Goal: Information Seeking & Learning: Learn about a topic

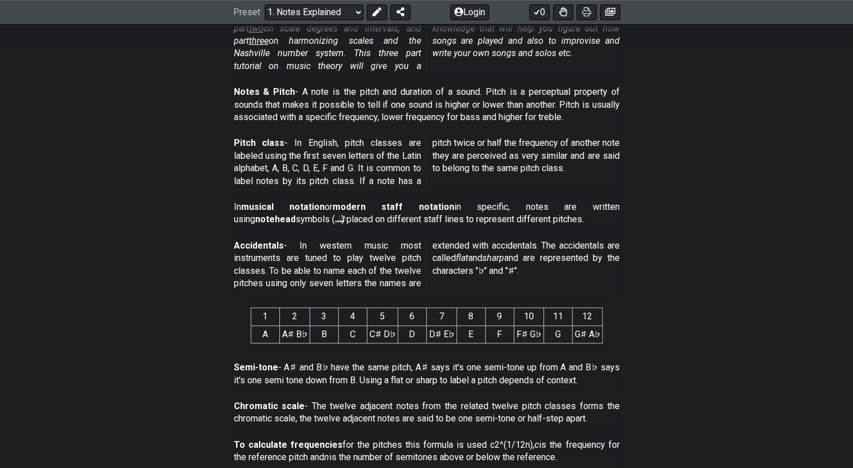
scroll to position [337, 0]
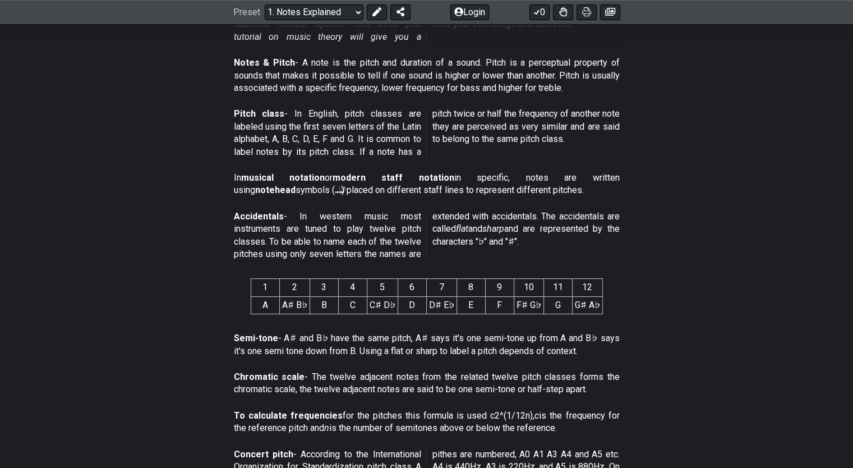
click at [665, 329] on section "Semi-tone - A♯ and B♭ have the same pitch, A♯ says it's one semi-tone up from A…" at bounding box center [426, 347] width 853 height 39
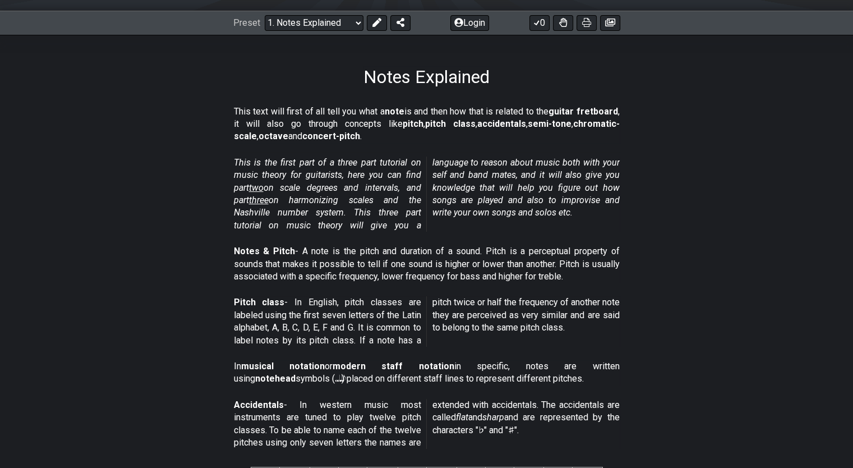
scroll to position [168, 0]
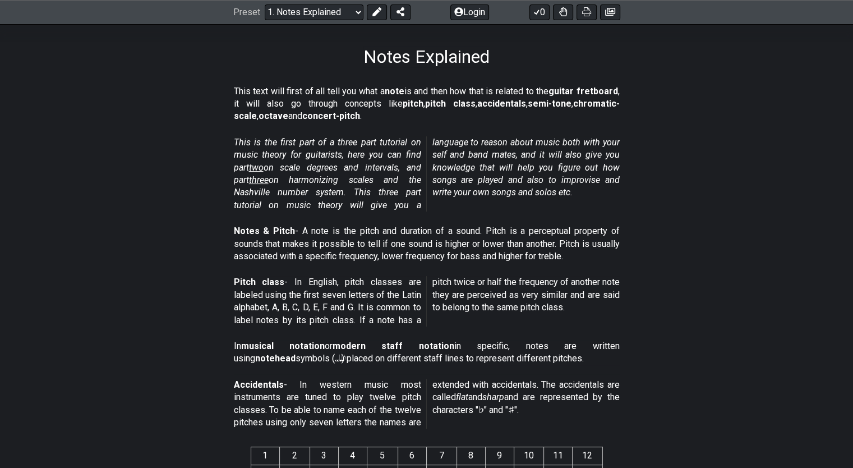
drag, startPoint x: 341, startPoint y: 277, endPoint x: 372, endPoint y: 285, distance: 32.0
click at [410, 281] on p "Pitch class - In English, pitch classes are labeled using the first seven lette…" at bounding box center [427, 301] width 386 height 50
drag, startPoint x: 332, startPoint y: 291, endPoint x: 395, endPoint y: 306, distance: 64.6
click at [395, 306] on p "Pitch class - In English, pitch classes are labeled using the first seven lette…" at bounding box center [427, 301] width 386 height 50
drag, startPoint x: 482, startPoint y: 351, endPoint x: 593, endPoint y: 359, distance: 111.4
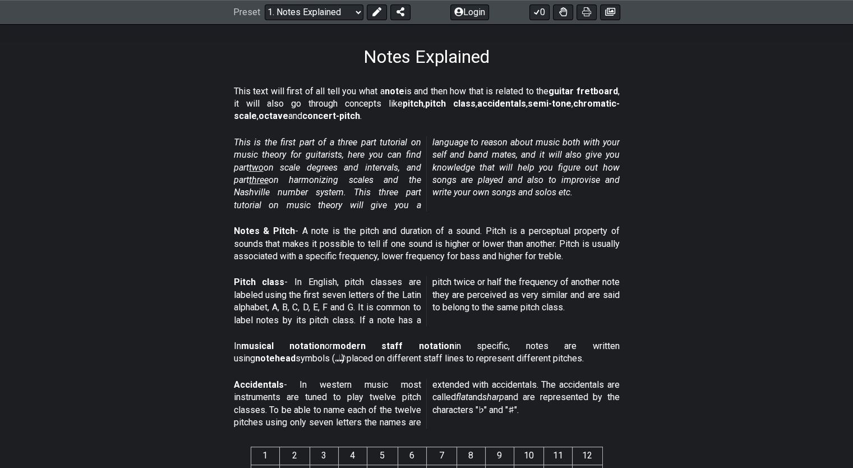
click at [593, 359] on p "In musical notation or modern staff notation in specific, notes are written usi…" at bounding box center [427, 352] width 386 height 25
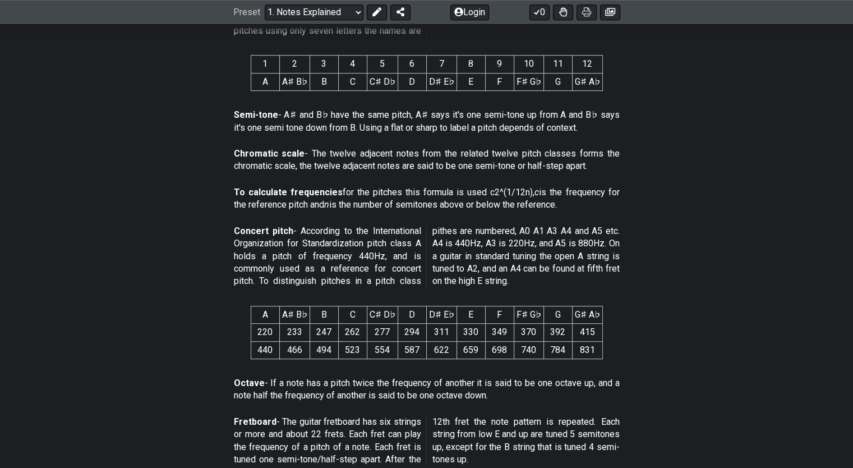
scroll to position [561, 0]
drag, startPoint x: 575, startPoint y: 21, endPoint x: 177, endPoint y: 258, distance: 463.5
click at [177, 258] on section "Concert pitch - According to the International Organization for Standardization…" at bounding box center [426, 257] width 853 height 76
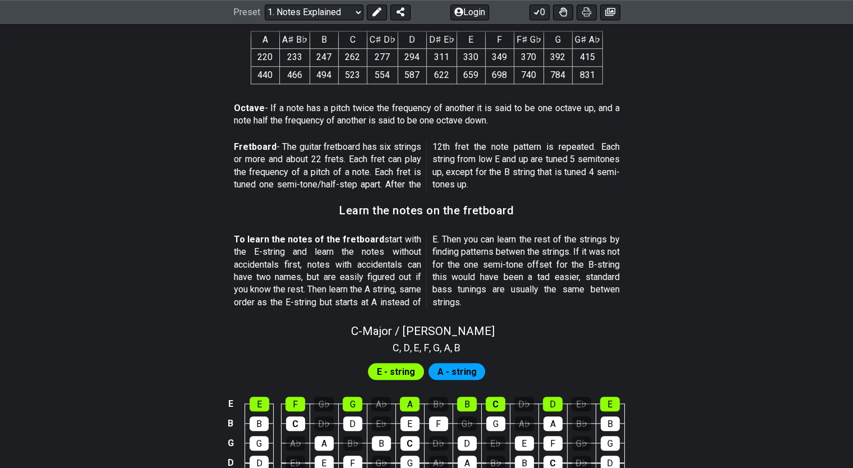
scroll to position [1030, 0]
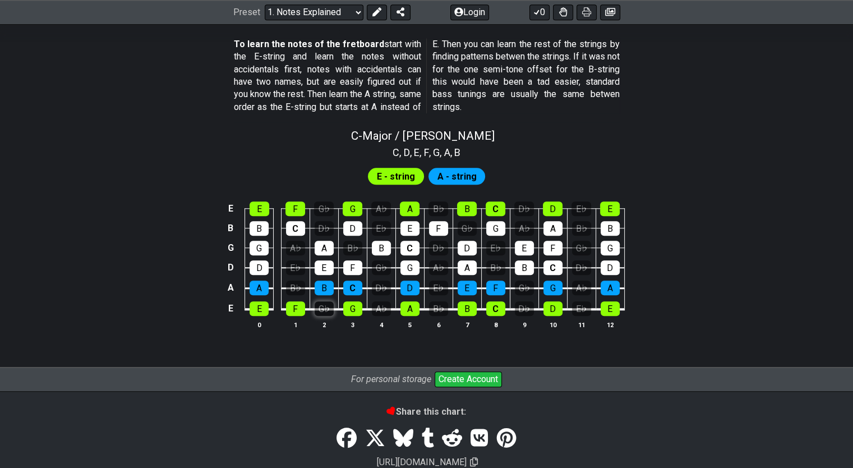
click at [326, 307] on div "G♭" at bounding box center [324, 308] width 19 height 15
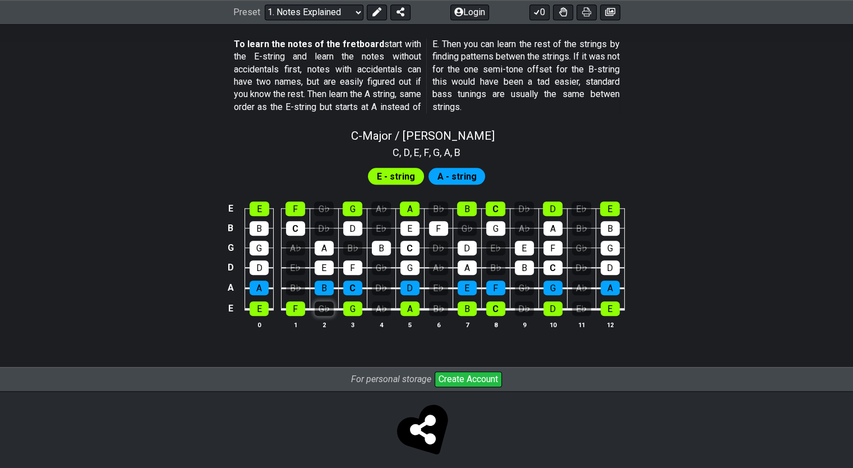
click at [324, 310] on div "G♭" at bounding box center [324, 308] width 19 height 15
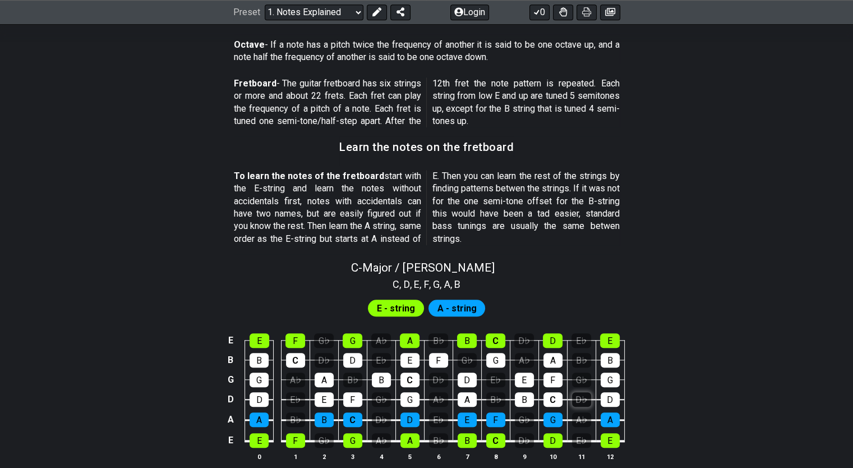
scroll to position [918, 0]
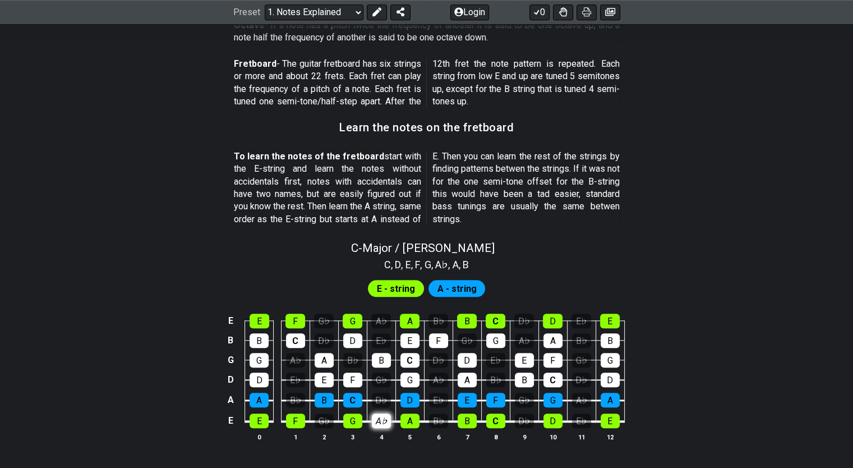
click at [373, 420] on div "A♭" at bounding box center [381, 420] width 19 height 15
click at [382, 397] on div "D♭" at bounding box center [381, 400] width 19 height 15
drag, startPoint x: 381, startPoint y: 400, endPoint x: 383, endPoint y: 408, distance: 8.5
click at [381, 400] on div "D♭" at bounding box center [381, 400] width 19 height 15
click at [383, 417] on div "A♭" at bounding box center [381, 420] width 19 height 15
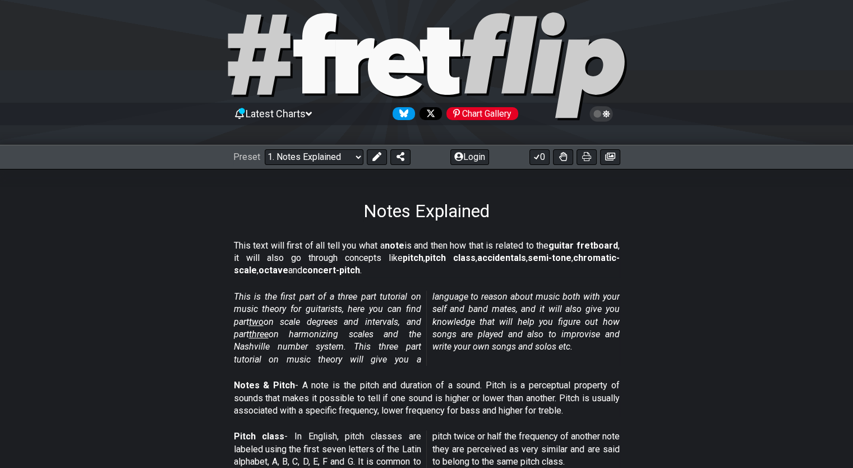
scroll to position [0, 0]
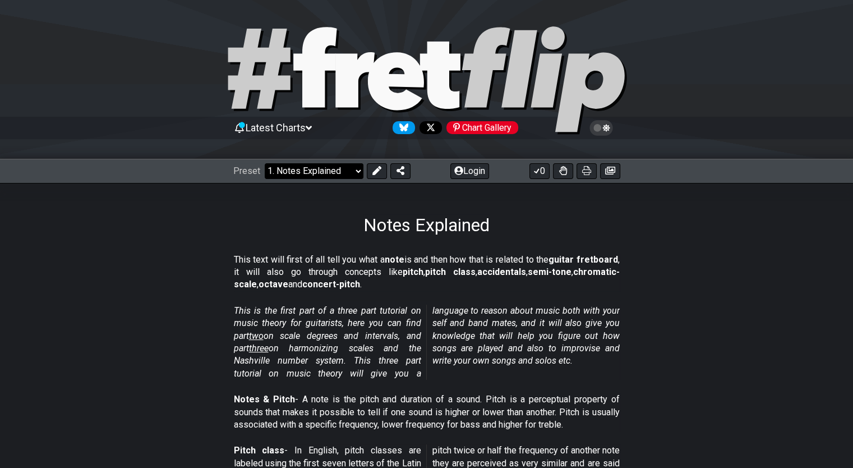
click at [315, 174] on select "Welcome to #fretflip! Initial Preset Custom Preset Minor Pentatonic Major Penta…" at bounding box center [314, 171] width 99 height 16
click at [265, 163] on select "Welcome to #fretflip! Initial Preset Custom Preset Minor Pentatonic Major Penta…" at bounding box center [314, 171] width 99 height 16
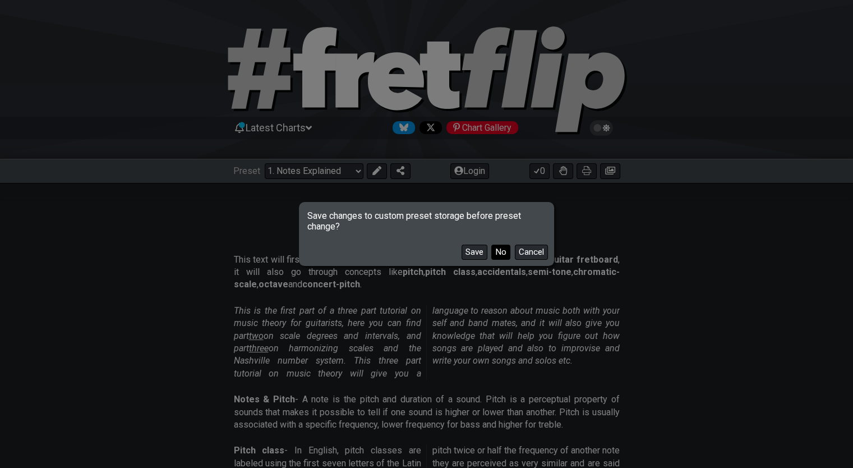
click at [500, 252] on button "No" at bounding box center [500, 252] width 19 height 15
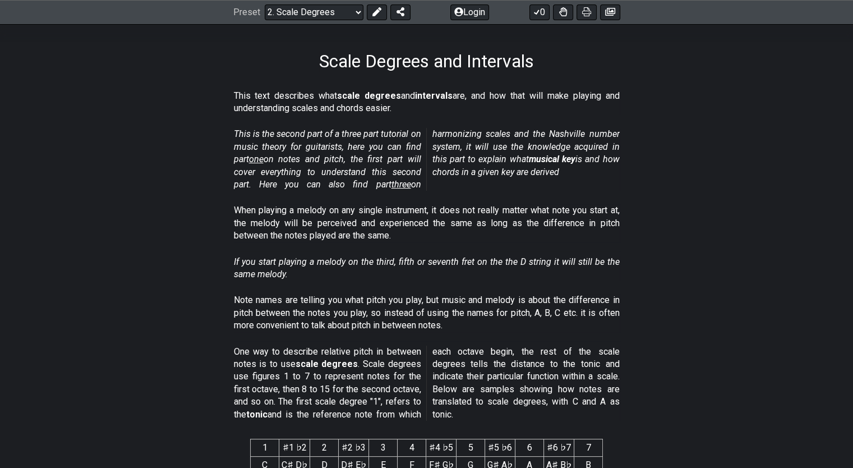
scroll to position [224, 0]
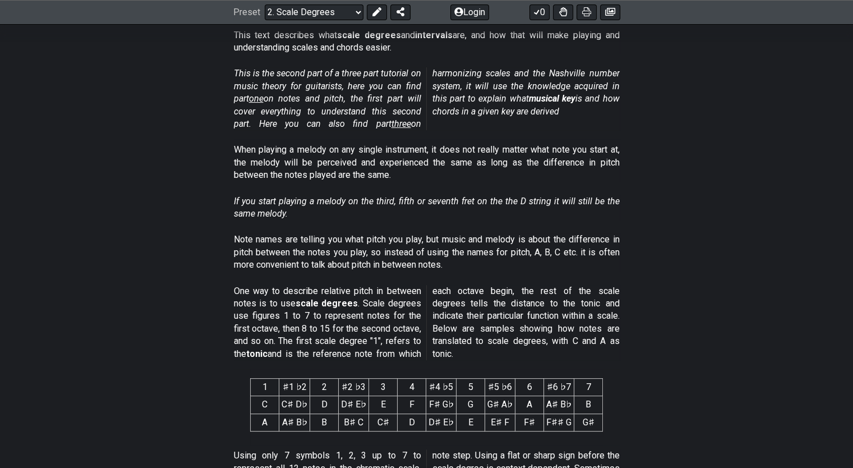
drag, startPoint x: 301, startPoint y: 268, endPoint x: 427, endPoint y: 256, distance: 127.3
click at [427, 256] on p "Note names are telling you what pitch you play, but music and melody is about t…" at bounding box center [427, 252] width 386 height 38
click at [337, 7] on select "Welcome to #fretflip! Initial Preset Custom Preset Minor Pentatonic Major Penta…" at bounding box center [314, 12] width 99 height 16
click at [265, 20] on select "Welcome to #fretflip! Initial Preset Custom Preset Minor Pentatonic Major Penta…" at bounding box center [314, 12] width 99 height 16
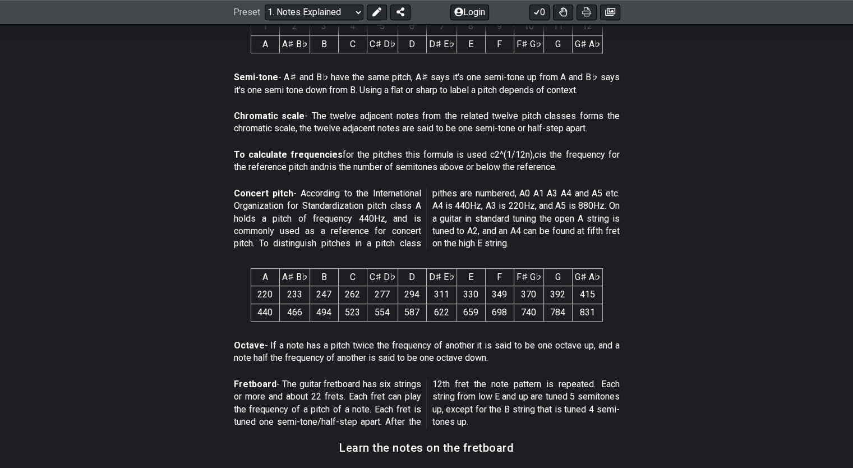
scroll to position [617, 0]
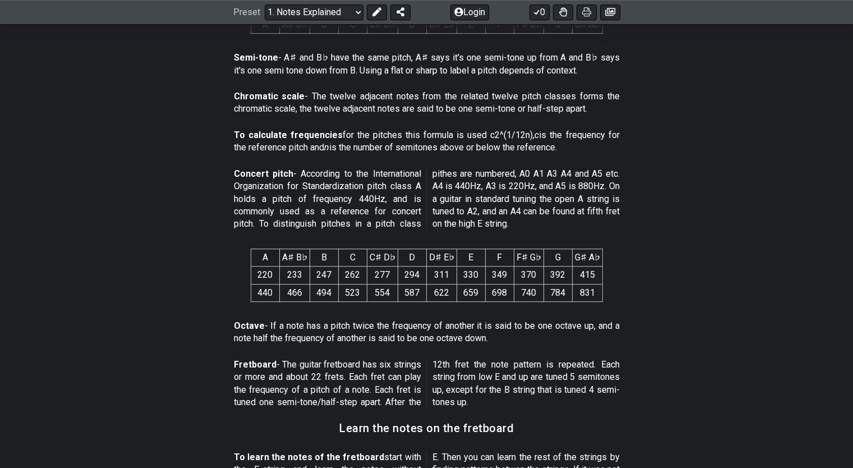
drag, startPoint x: 278, startPoint y: 325, endPoint x: 363, endPoint y: 320, distance: 84.8
click at [363, 320] on p "Octave - If a note has a pitch twice the frequency of another it is said to be …" at bounding box center [427, 332] width 386 height 25
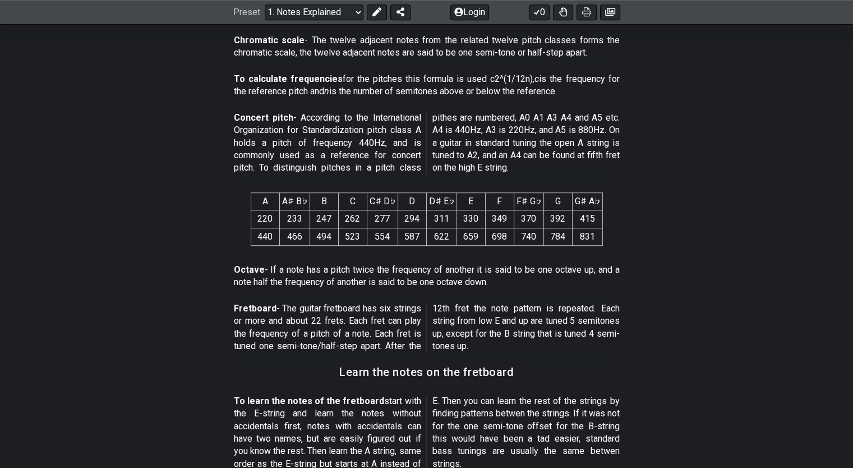
scroll to position [561, 0]
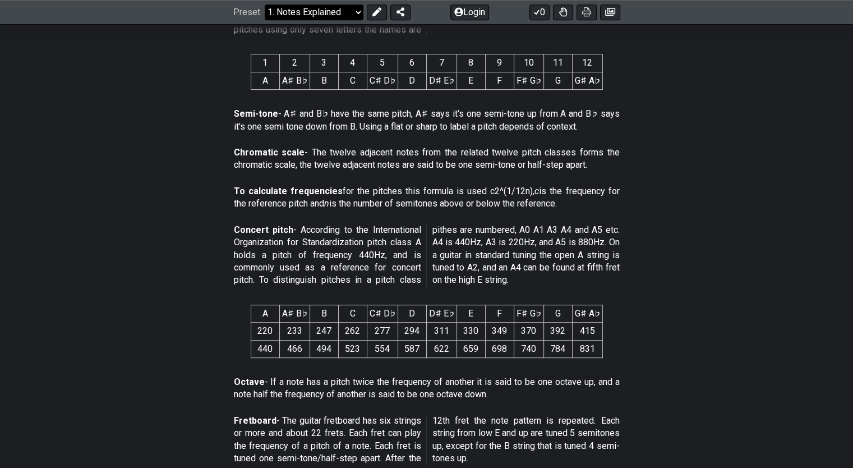
click at [324, 10] on select "Welcome to #fretflip! Initial Preset Custom Preset Minor Pentatonic Major Penta…" at bounding box center [314, 12] width 99 height 16
click at [265, 20] on select "Welcome to #fretflip! Initial Preset Custom Preset Minor Pentatonic Major Penta…" at bounding box center [314, 12] width 99 height 16
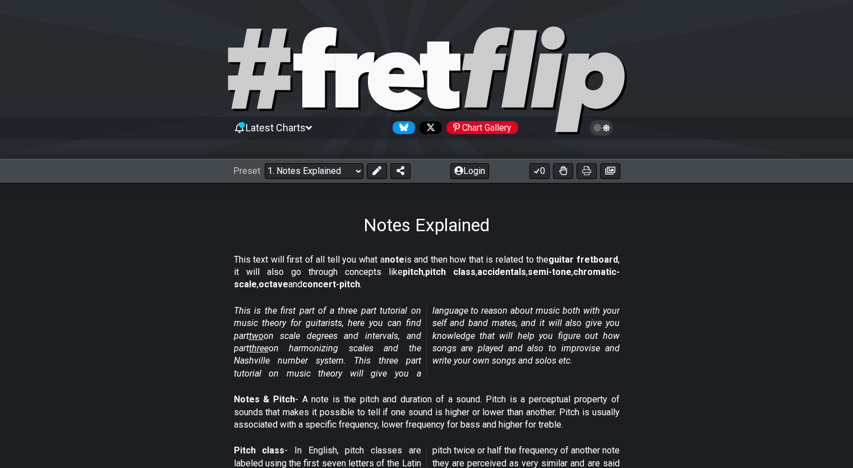
select select "/scale-degrees-and-intervals"
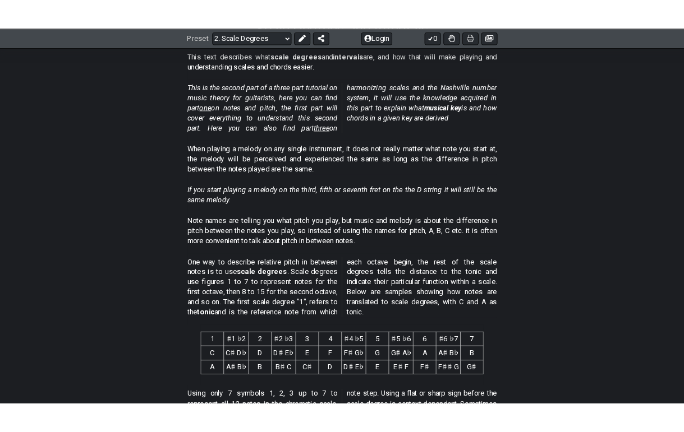
scroll to position [224, 0]
